Goal: Task Accomplishment & Management: Use online tool/utility

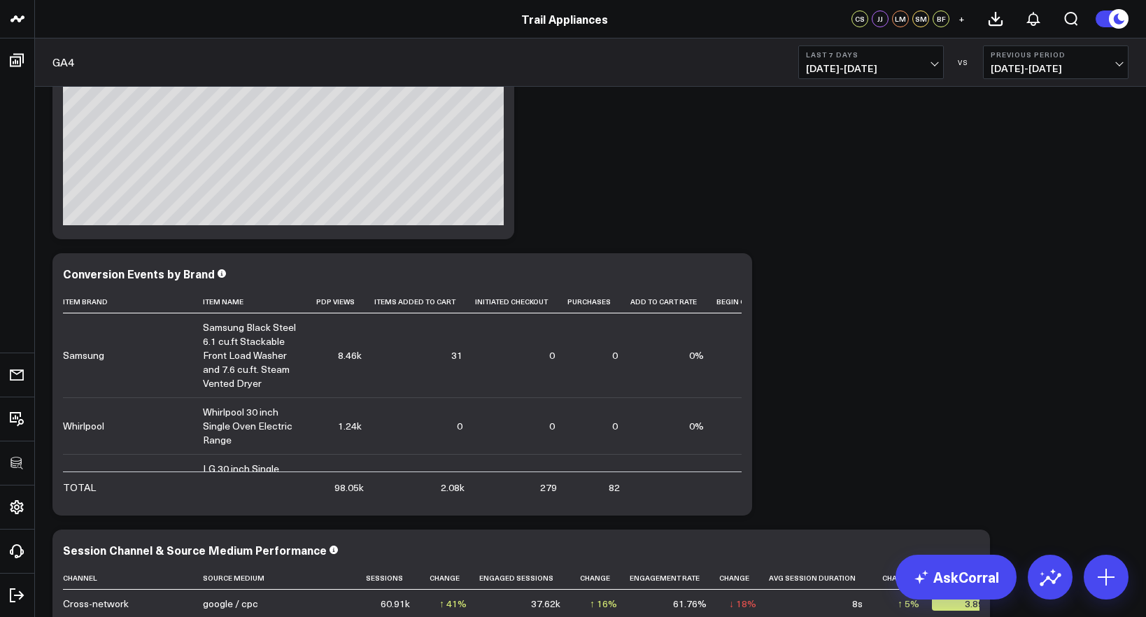
scroll to position [364, 0]
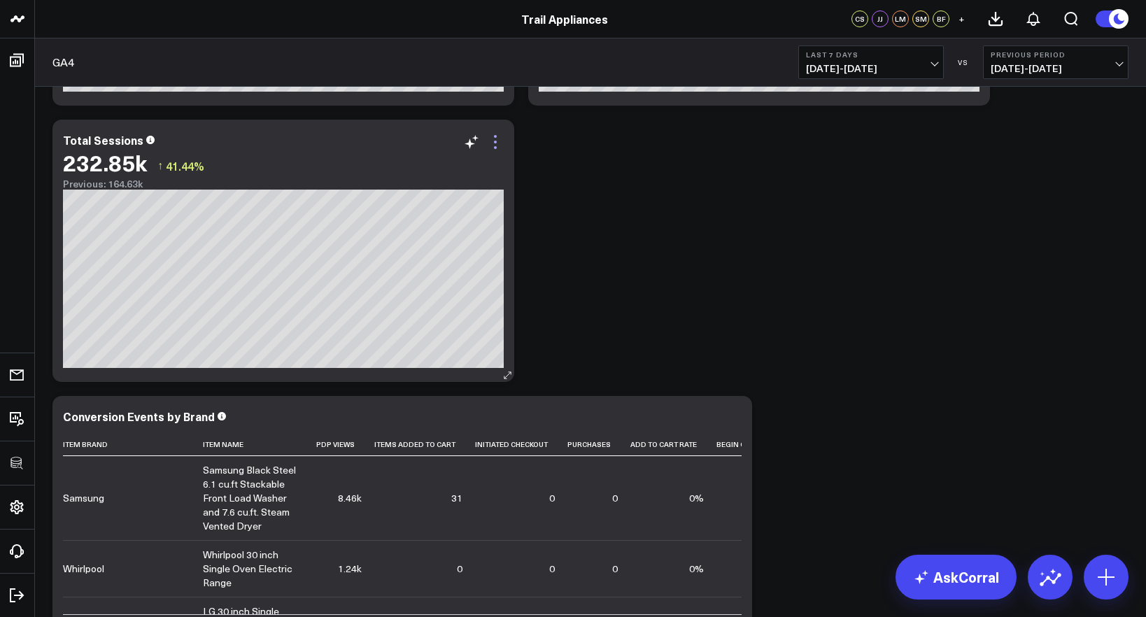
click at [499, 145] on icon at bounding box center [495, 142] width 17 height 17
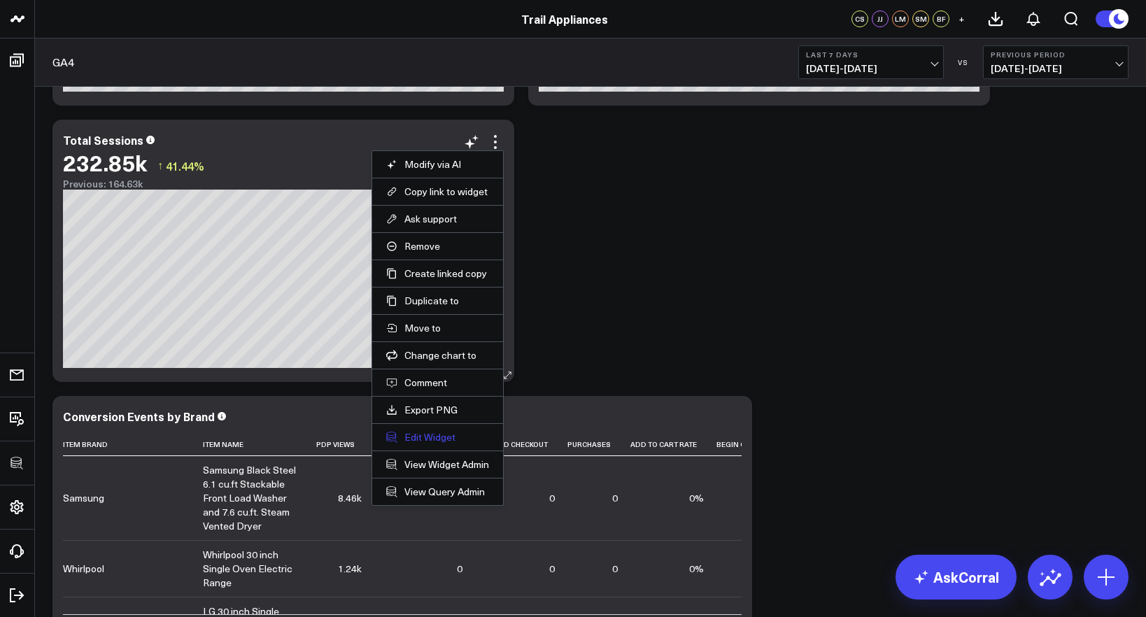
click at [435, 436] on button "Edit Widget" at bounding box center [437, 437] width 103 height 13
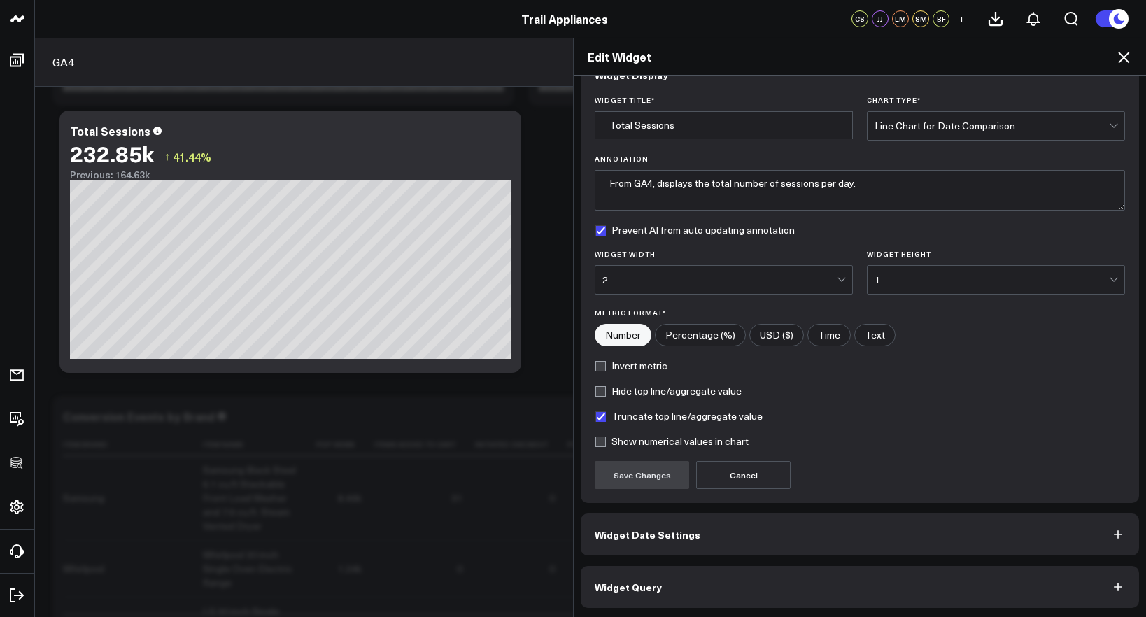
scroll to position [33, 0]
click at [767, 559] on div "Widget Display Widget Title * Total Sessions Chart Type * Line Chart for Date C…" at bounding box center [859, 330] width 558 height 554
click at [772, 571] on button "Widget Query" at bounding box center [859, 586] width 558 height 42
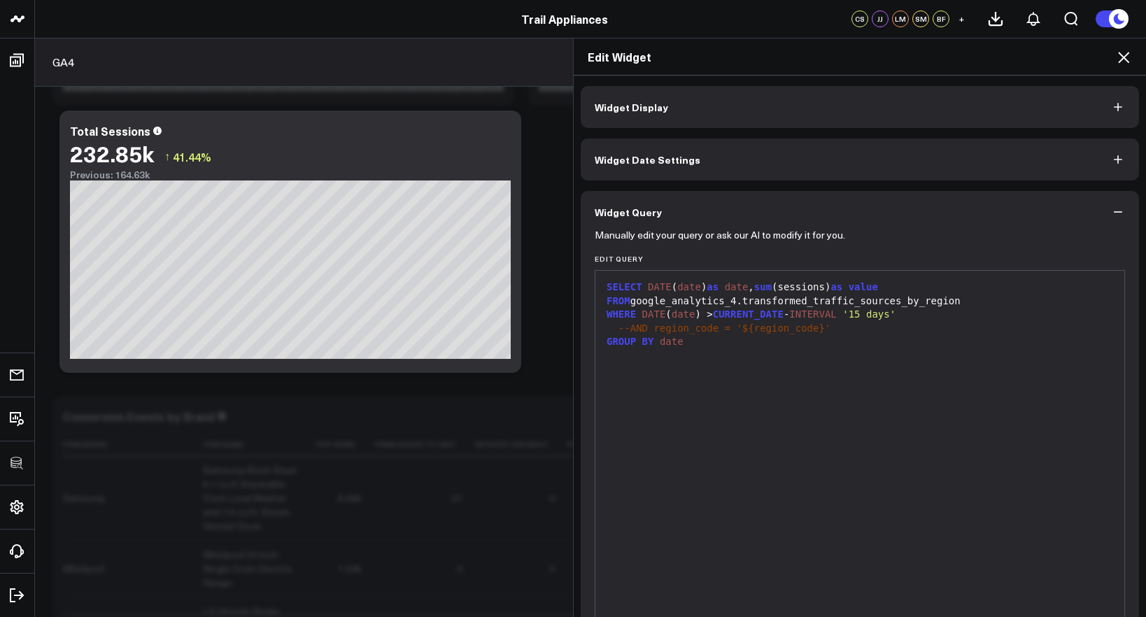
click at [1113, 53] on h2 "Edit Widget" at bounding box center [859, 56] width 544 height 15
click at [1120, 55] on icon at bounding box center [1123, 57] width 17 height 17
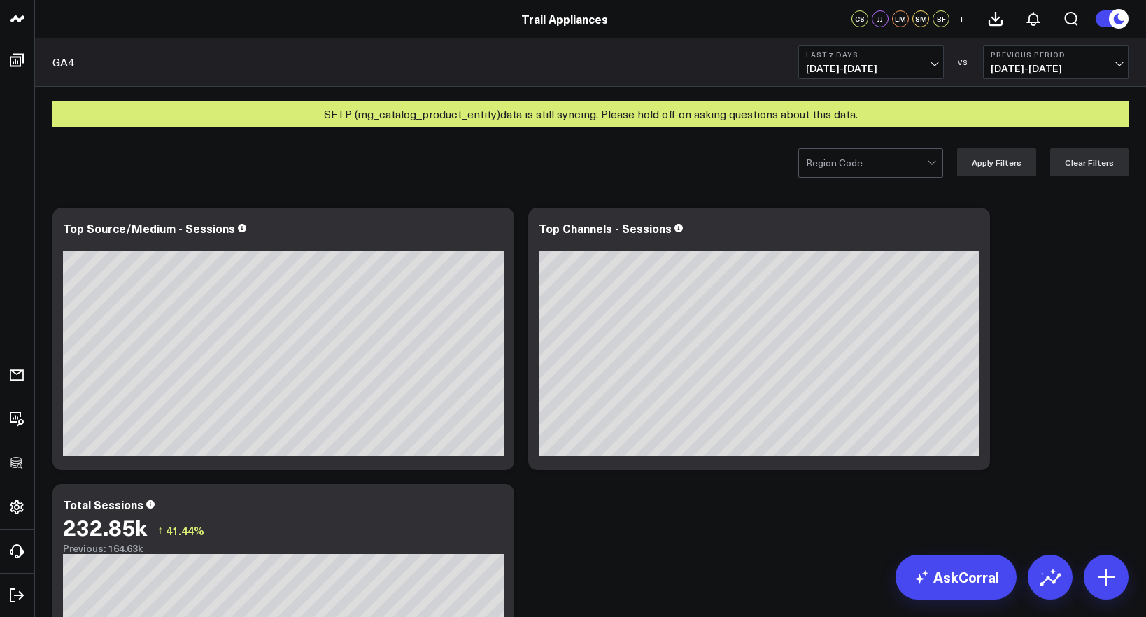
click at [840, 169] on div at bounding box center [866, 163] width 121 height 28
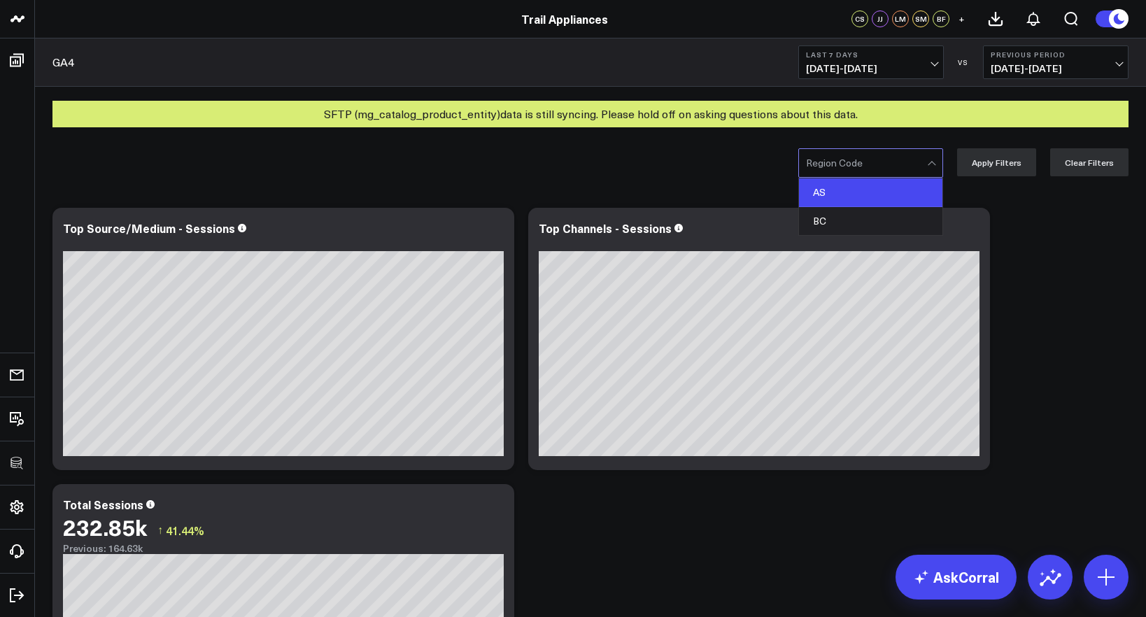
click at [837, 190] on div "AS" at bounding box center [870, 192] width 143 height 29
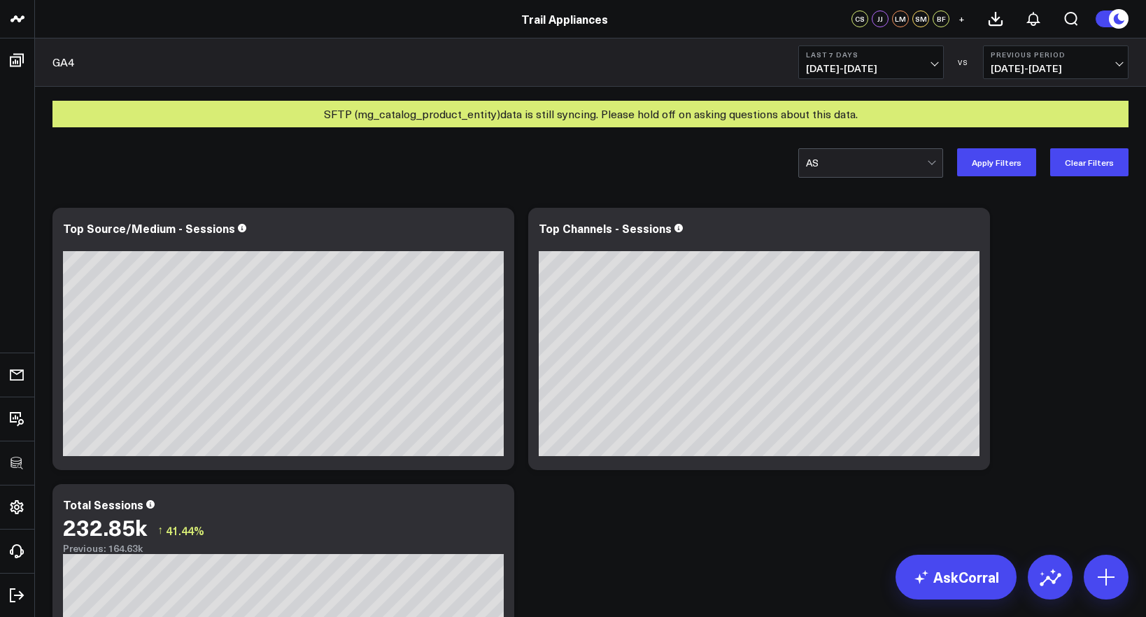
click at [971, 184] on div "option AS, selected. AS Apply Filters Clear Filters" at bounding box center [590, 162] width 1111 height 56
click at [977, 175] on button "Apply Filters" at bounding box center [996, 162] width 79 height 28
click at [911, 75] on button "Last 7 Days [DATE] - [DATE]" at bounding box center [870, 62] width 145 height 34
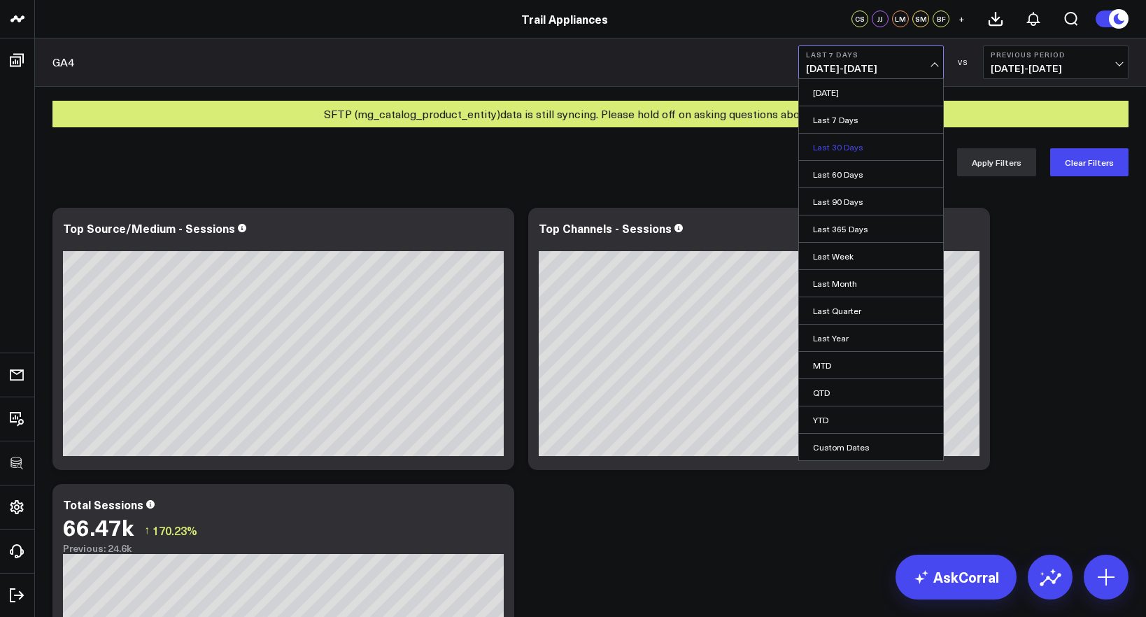
click at [892, 148] on link "Last 30 Days" at bounding box center [871, 147] width 144 height 27
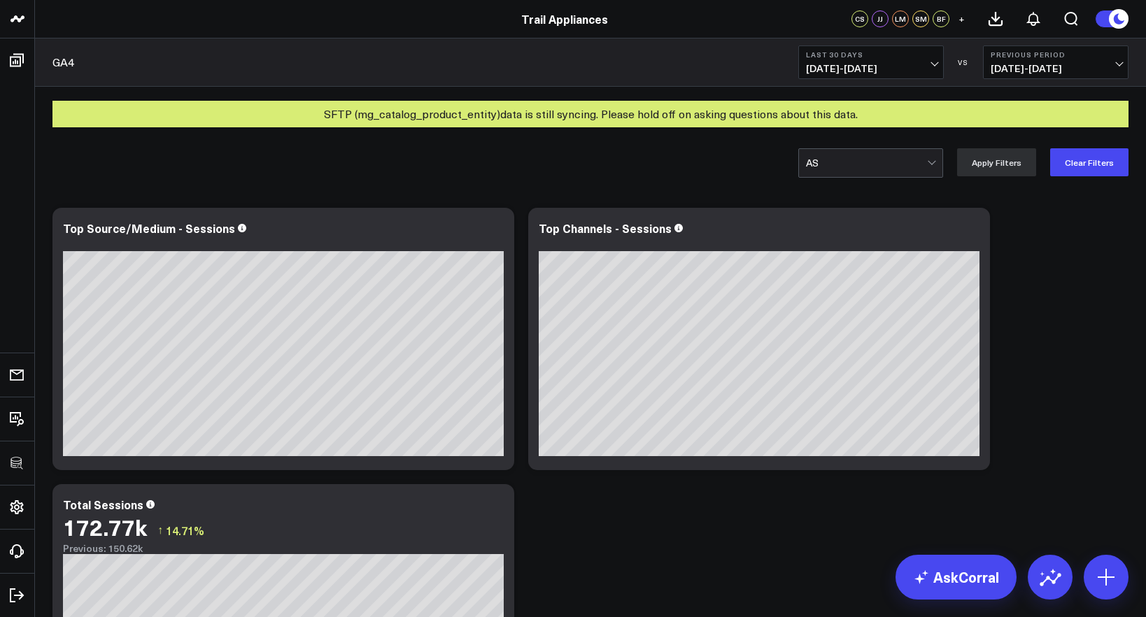
click at [927, 167] on div at bounding box center [866, 163] width 121 height 28
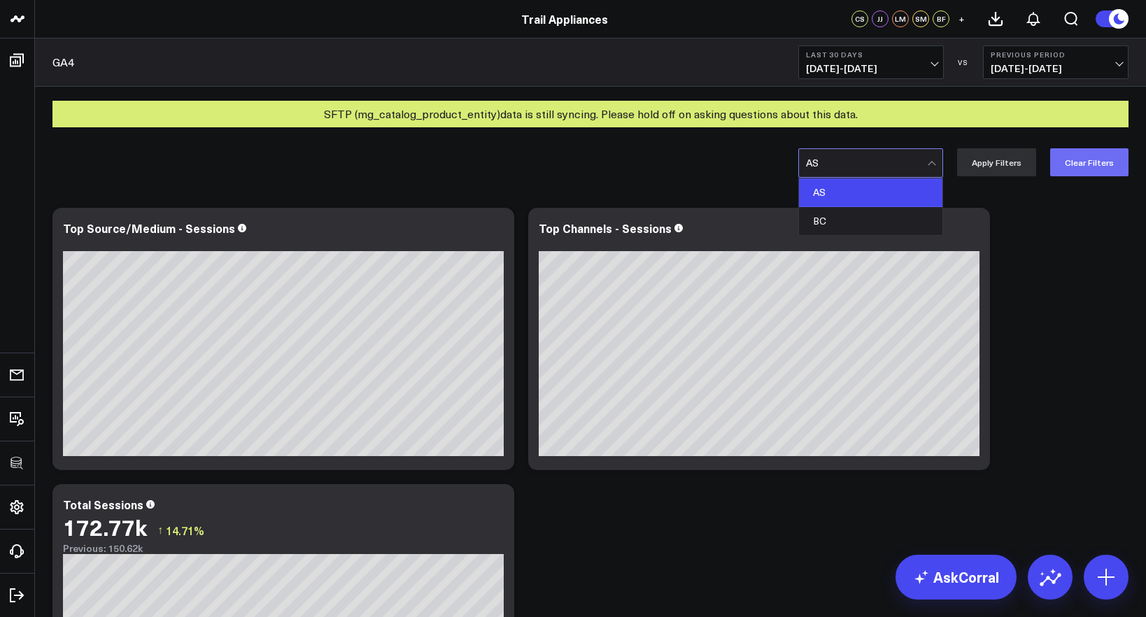
click at [1076, 162] on button "Clear Filters" at bounding box center [1089, 162] width 78 height 28
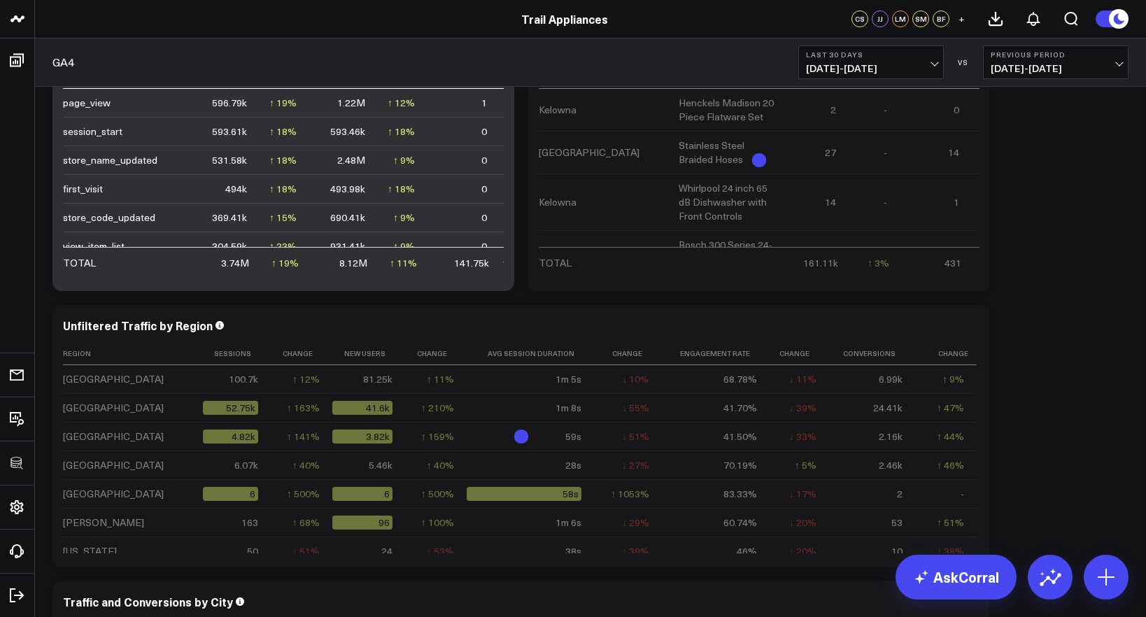
scroll to position [1917, 0]
